Goal: Navigation & Orientation: Go to known website

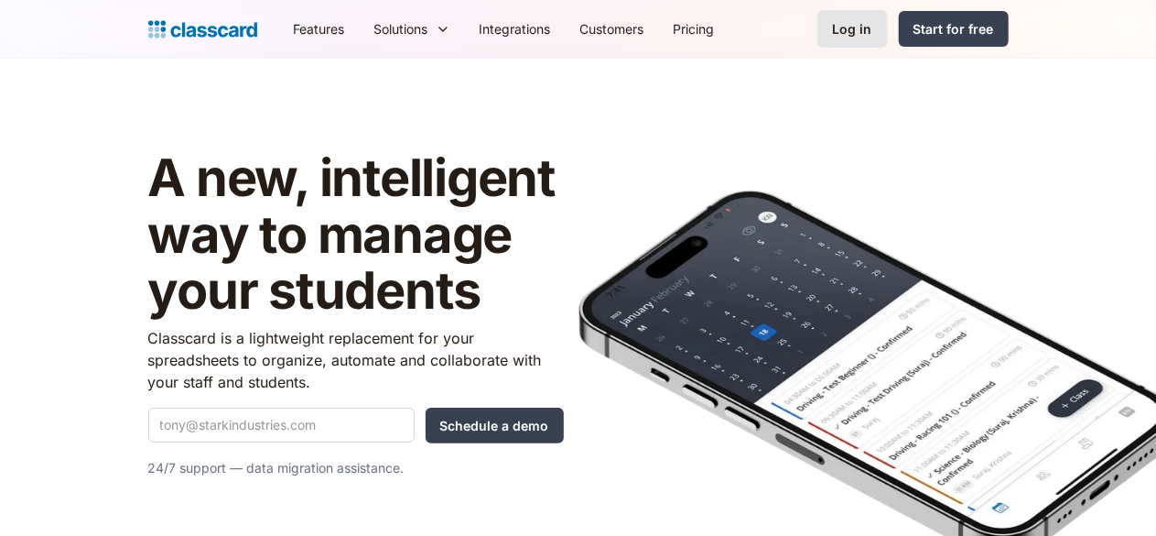
click at [873, 31] on div "Log in" at bounding box center [852, 28] width 39 height 19
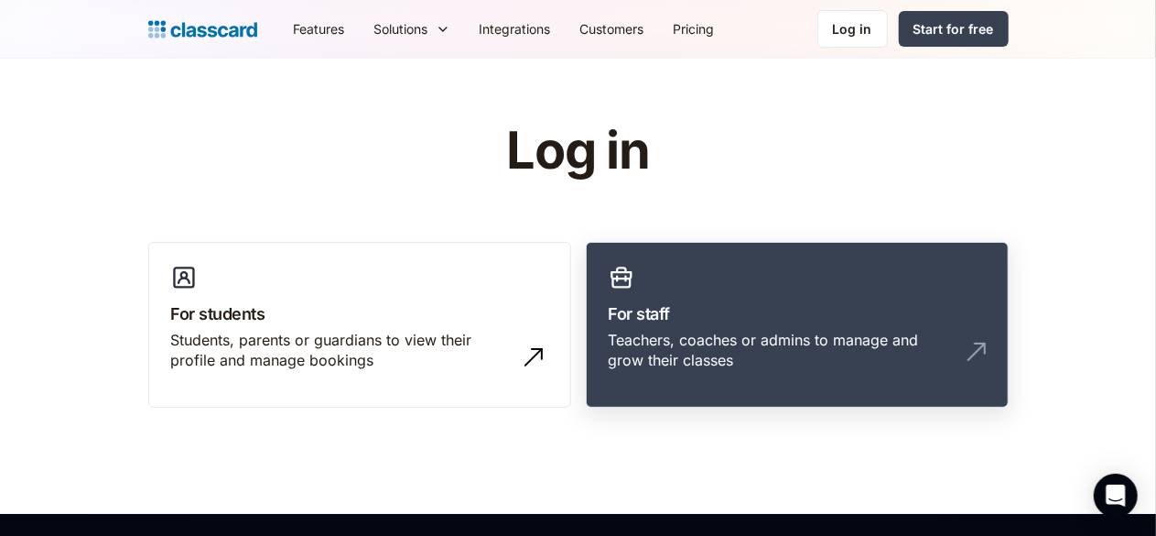
click at [628, 307] on h3 "For staff" at bounding box center [797, 313] width 377 height 25
